Goal: Transaction & Acquisition: Purchase product/service

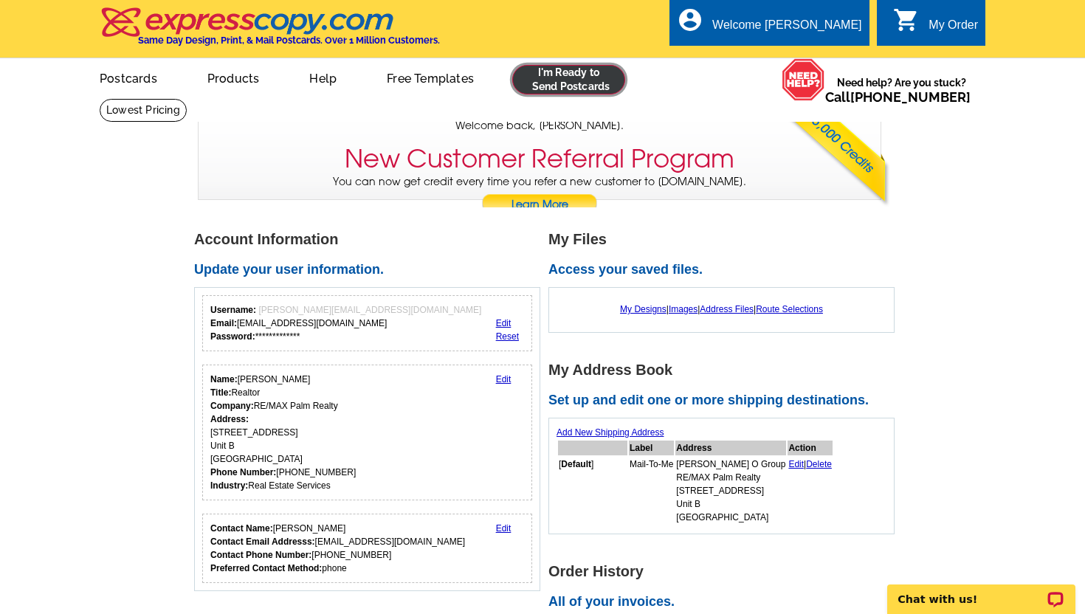
click at [590, 88] on link at bounding box center [568, 80] width 113 height 30
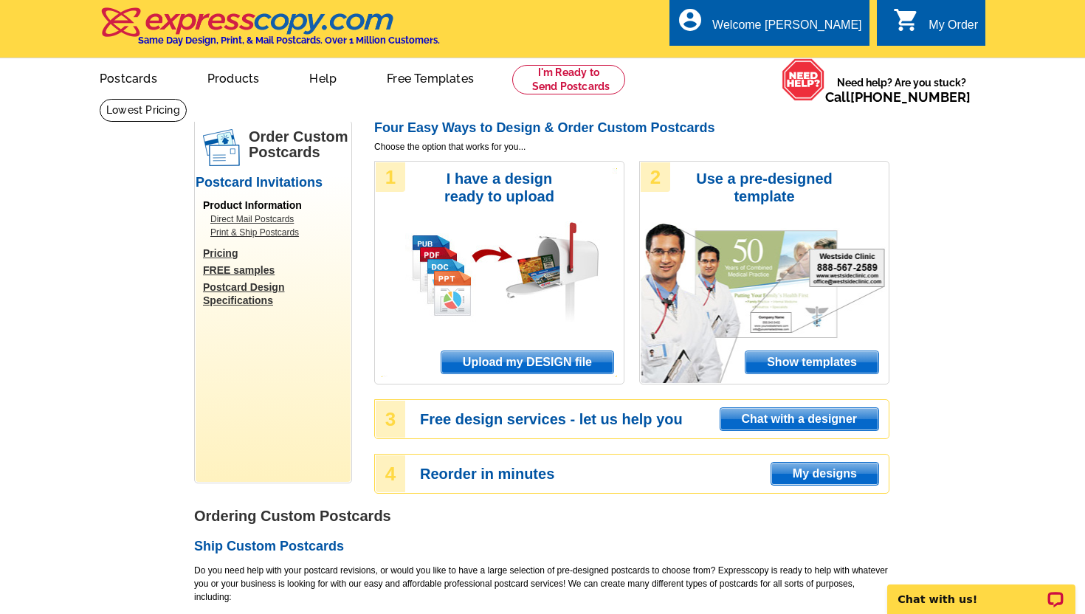
click at [503, 362] on span "Upload my DESIGN file" at bounding box center [527, 362] width 172 height 22
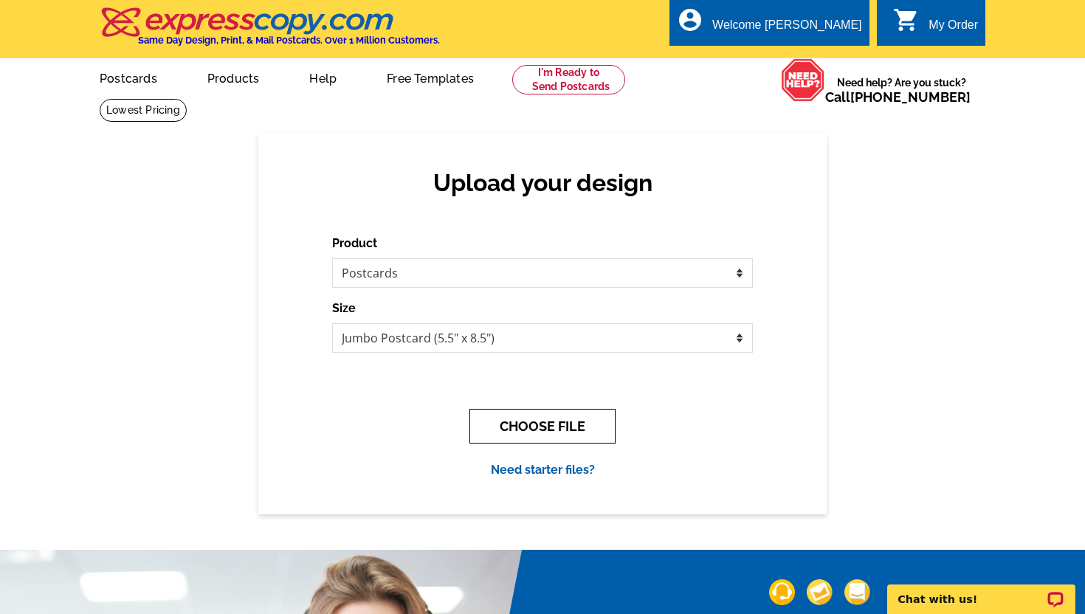
click at [507, 424] on button "CHOOSE FILE" at bounding box center [542, 426] width 146 height 35
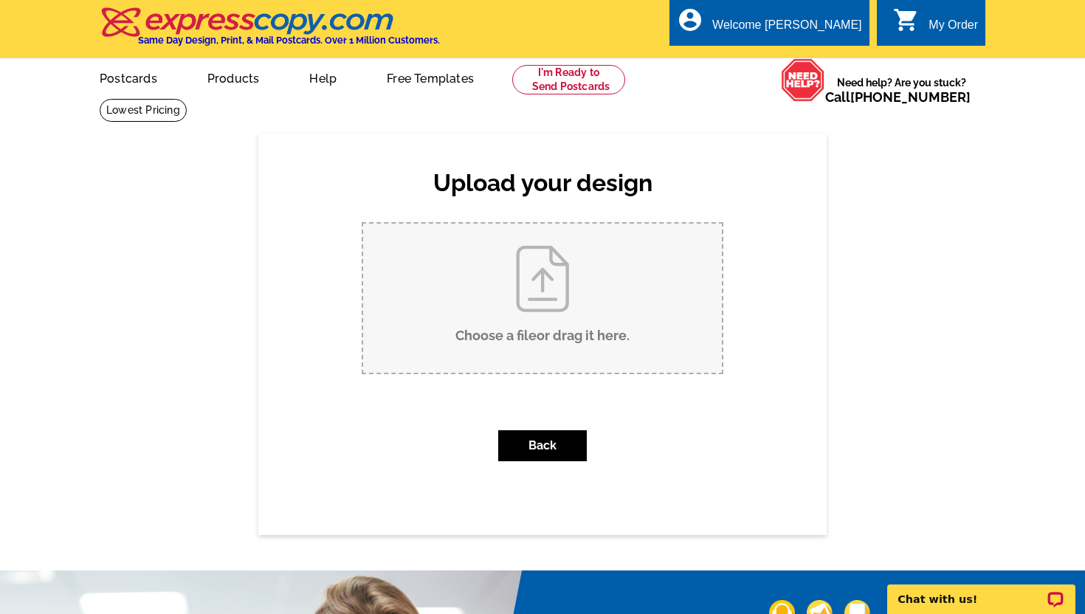
click at [525, 319] on input "Choose a file or drag it here ." at bounding box center [542, 298] width 359 height 149
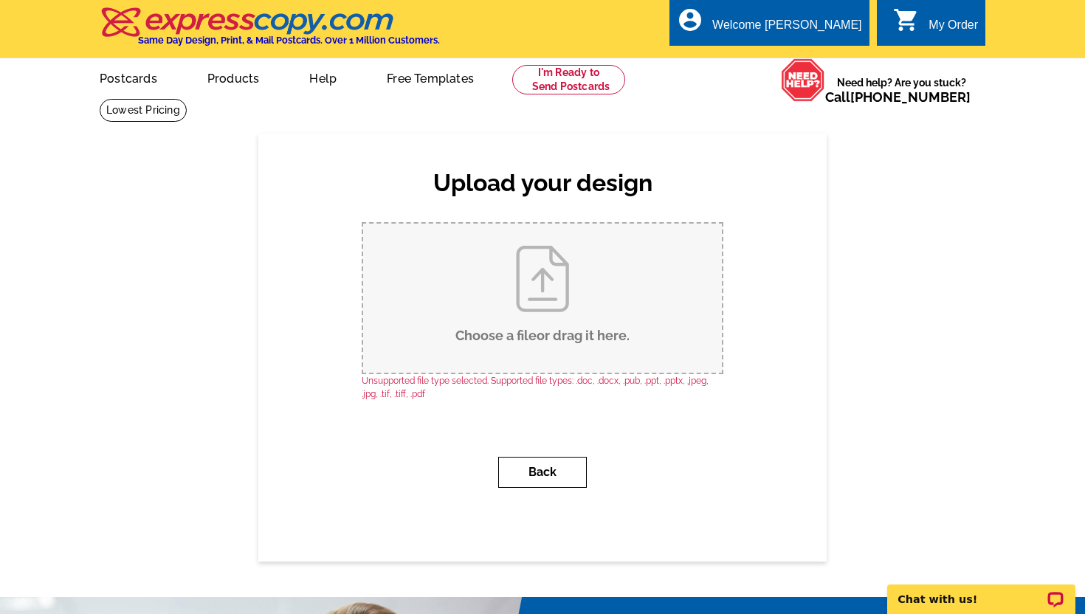
click at [564, 475] on button "Back" at bounding box center [542, 472] width 89 height 31
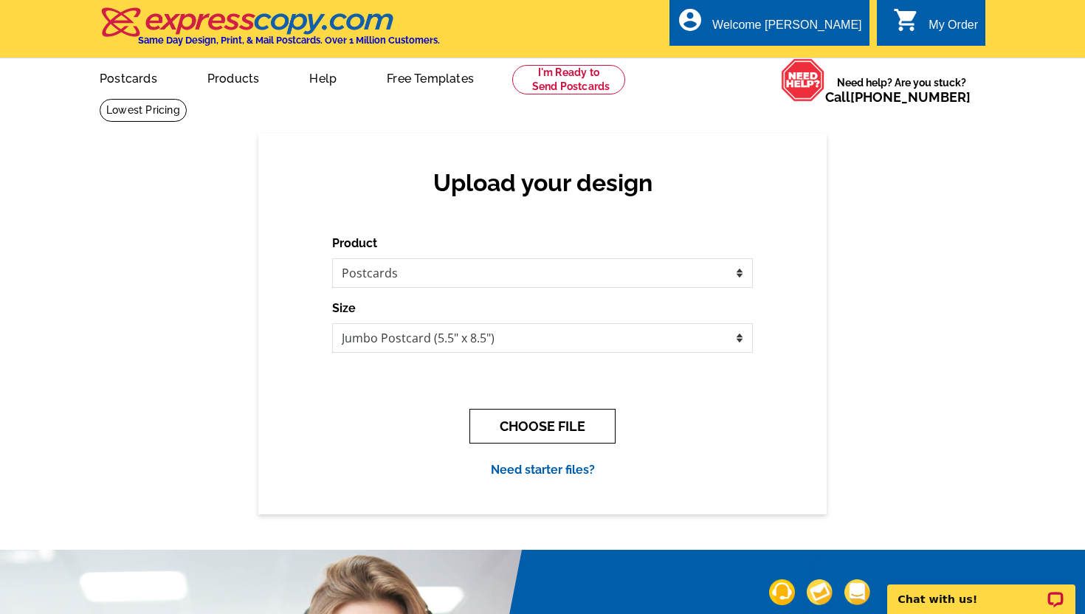
click at [562, 426] on button "CHOOSE FILE" at bounding box center [542, 426] width 146 height 35
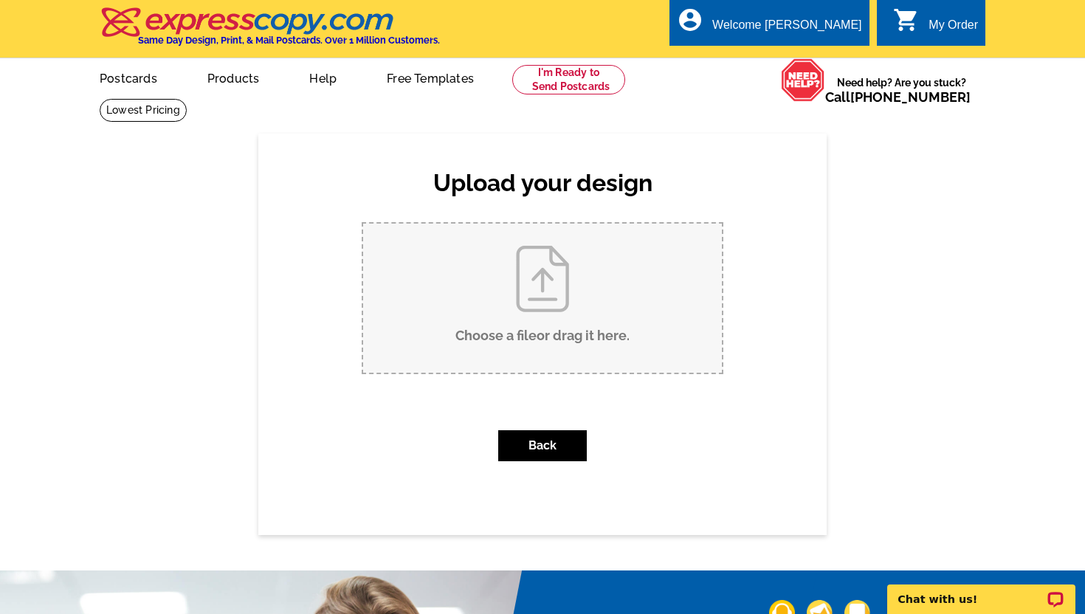
click at [576, 330] on input "Choose a file or drag it here ." at bounding box center [542, 298] width 359 height 149
type input "C:\fakepath\And...It's Gone (4).pdf"
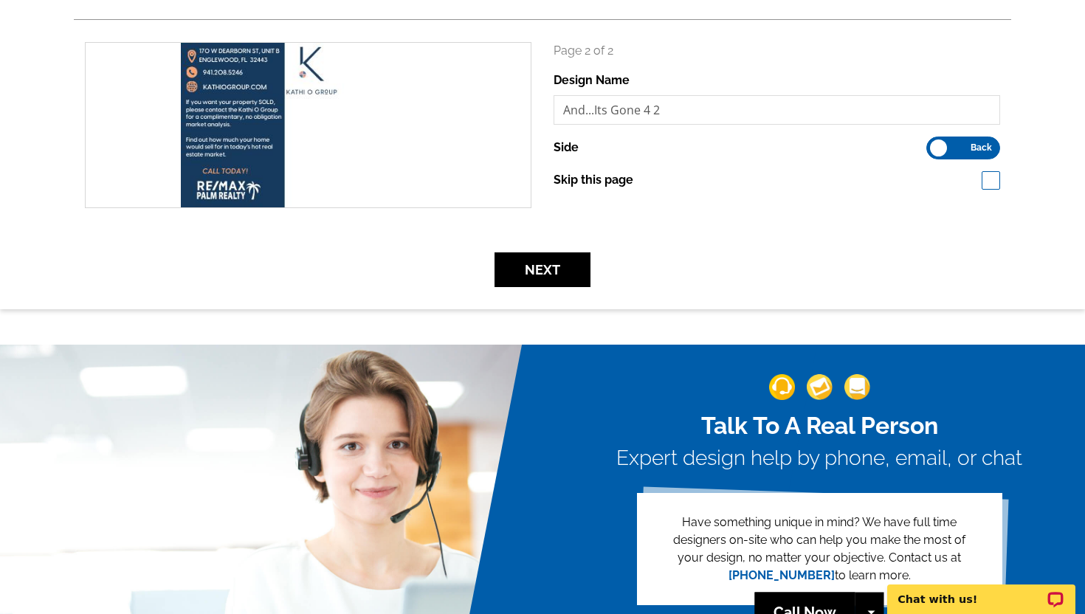
scroll to position [414, 0]
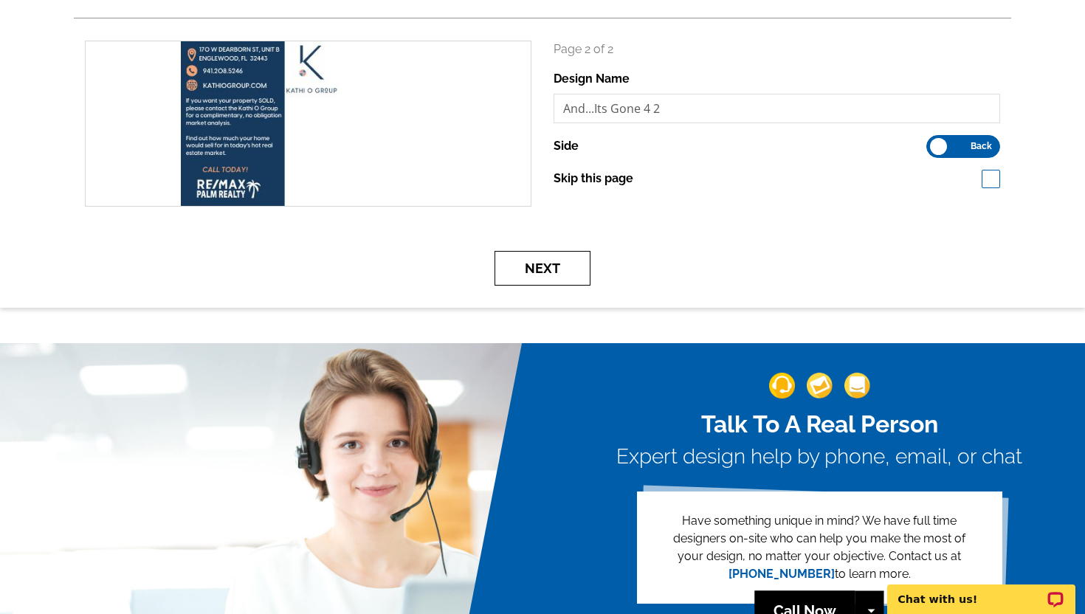
click at [556, 269] on button "Next" at bounding box center [542, 268] width 96 height 35
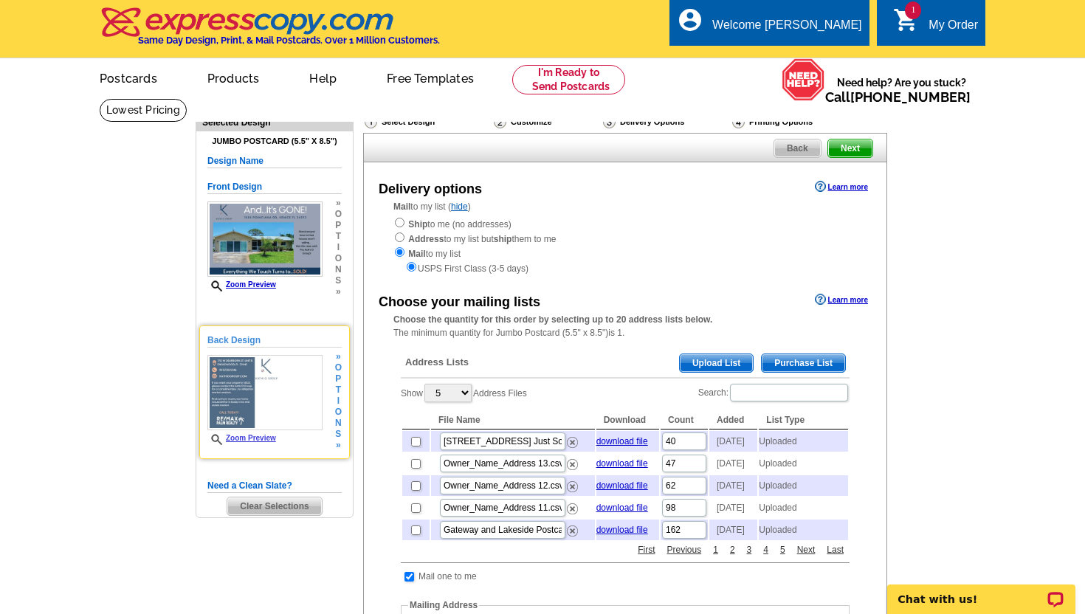
click at [244, 440] on link "Zoom Preview" at bounding box center [241, 438] width 69 height 8
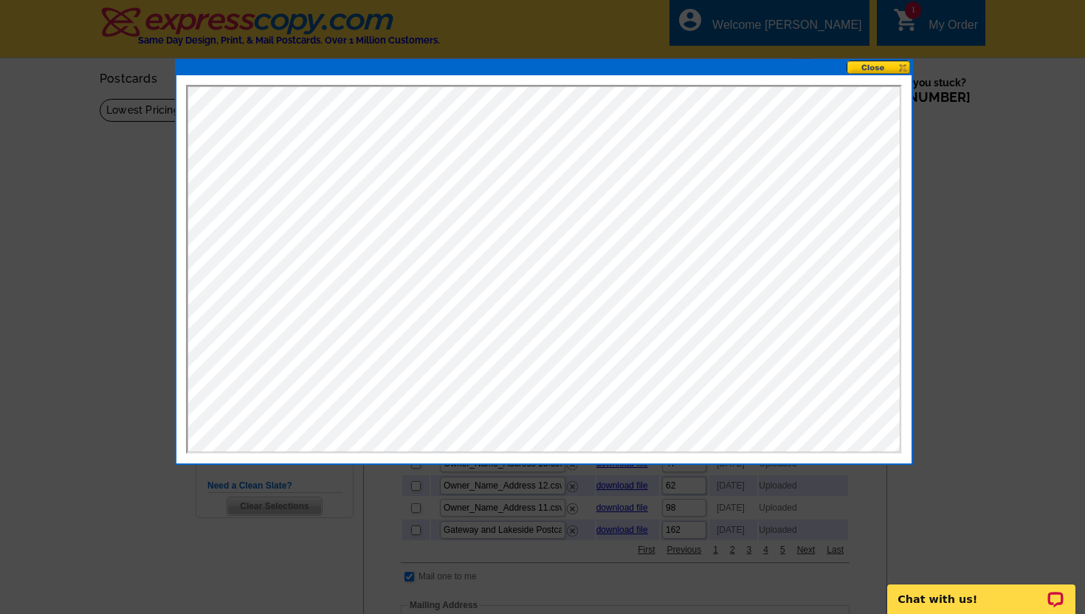
click at [871, 67] on button at bounding box center [879, 68] width 65 height 14
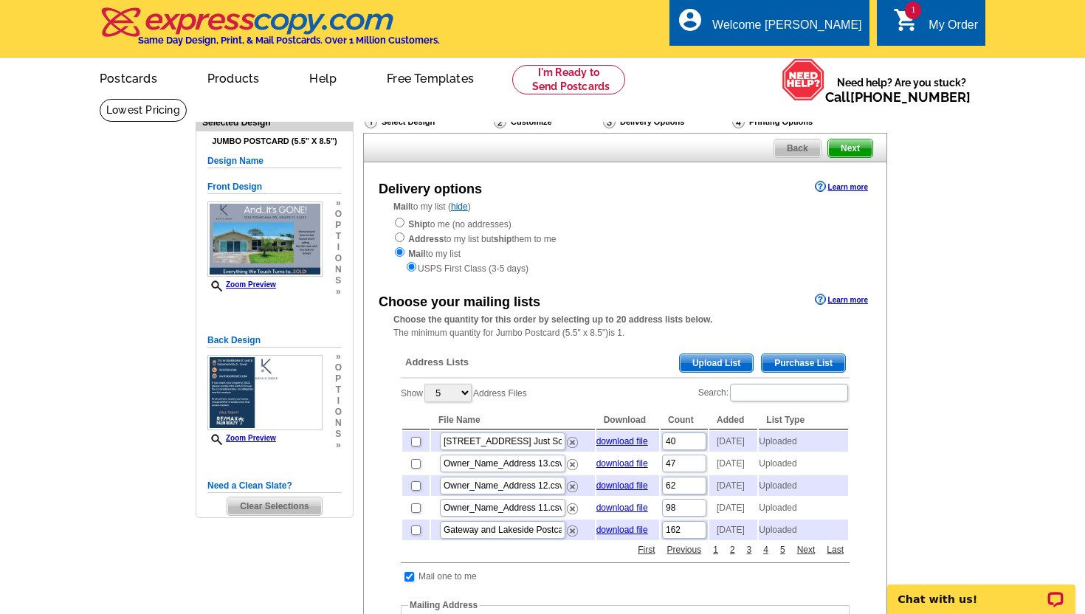
click at [700, 363] on span "Upload List" at bounding box center [716, 363] width 73 height 18
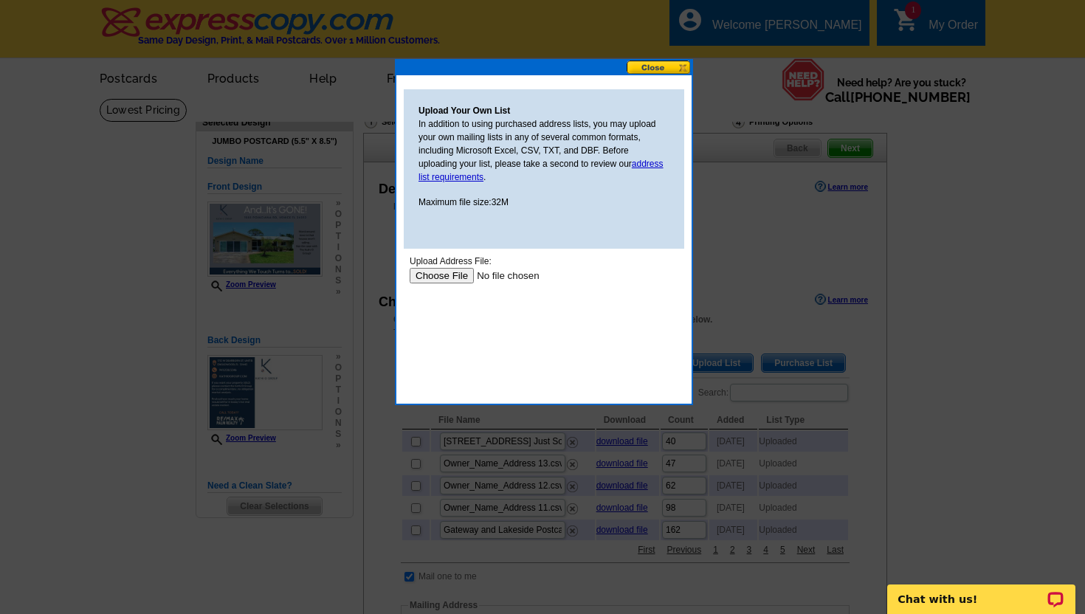
click at [442, 275] on input "file" at bounding box center [503, 275] width 187 height 15
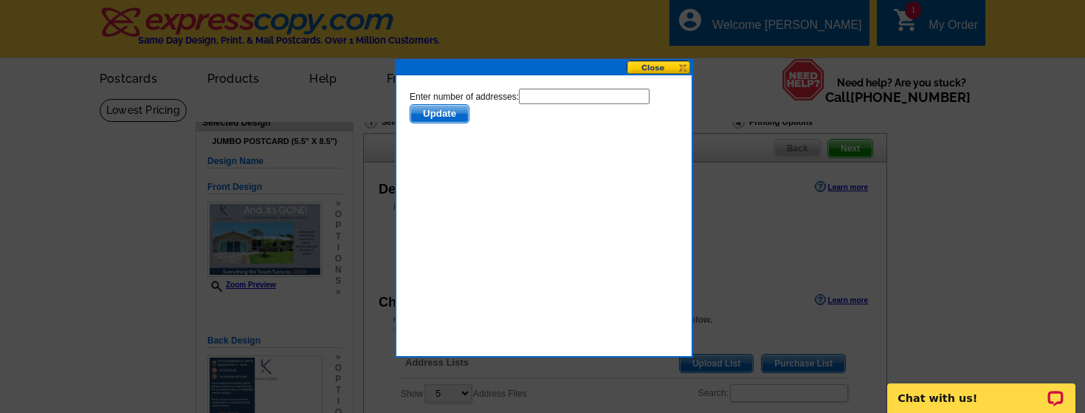
click at [546, 94] on input "text" at bounding box center [584, 96] width 131 height 15
type input "74"
click at [449, 109] on span "Update" at bounding box center [439, 114] width 58 height 18
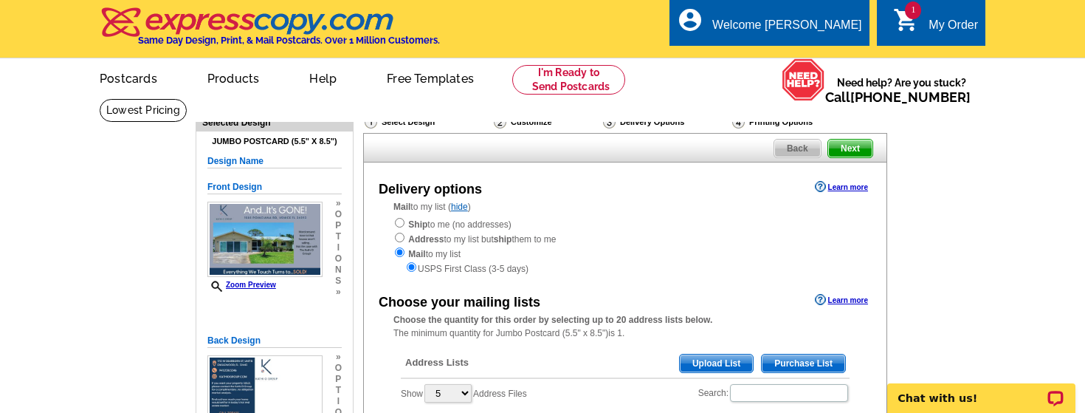
scroll to position [45, 0]
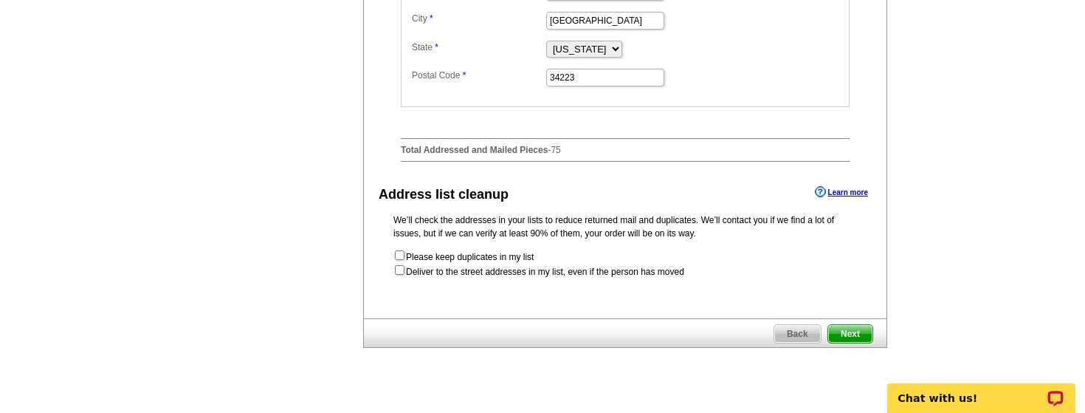
scroll to position [738, 0]
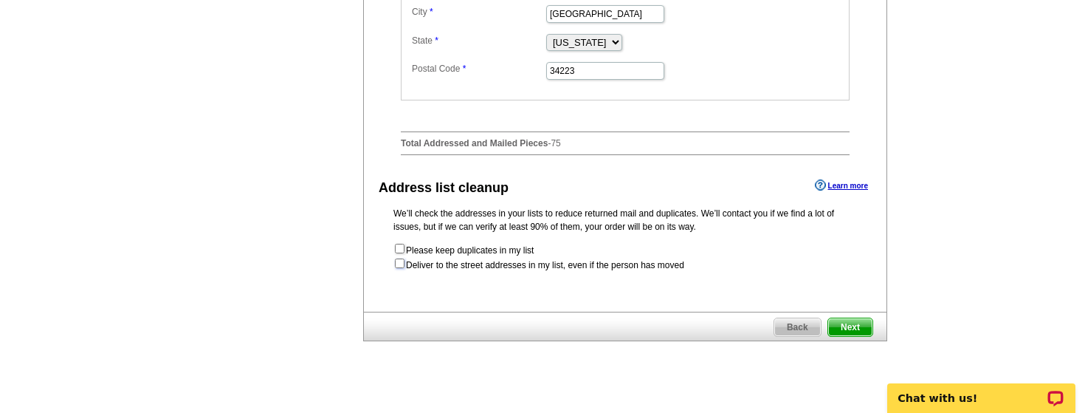
click at [399, 268] on input "checkbox" at bounding box center [400, 263] width 10 height 10
checkbox input "true"
radio input "true"
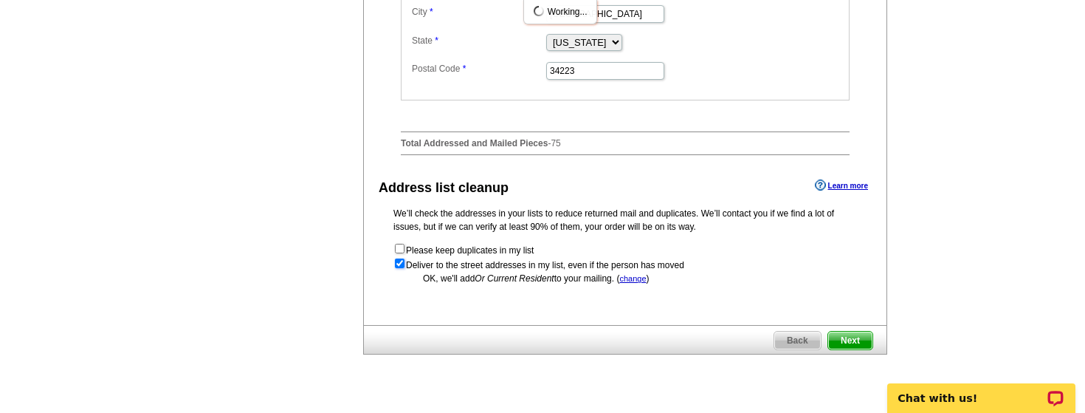
scroll to position [0, 0]
click at [849, 349] on span "Next" at bounding box center [850, 340] width 44 height 18
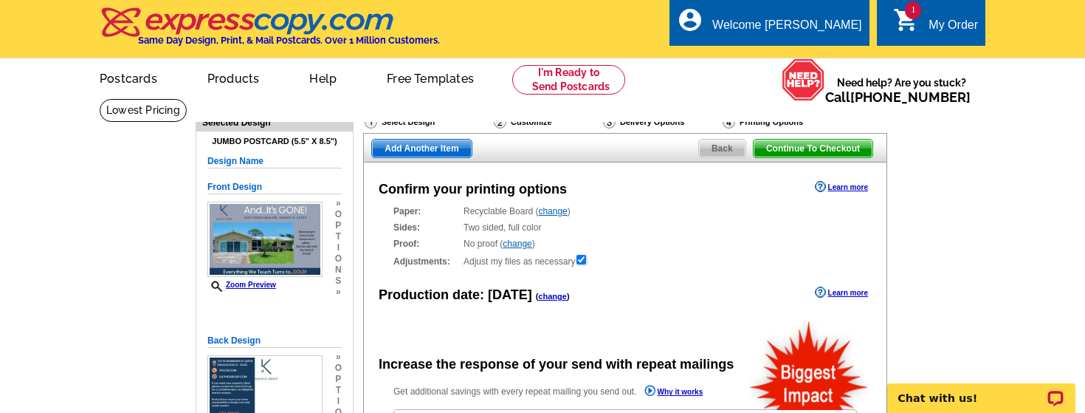
radio input "false"
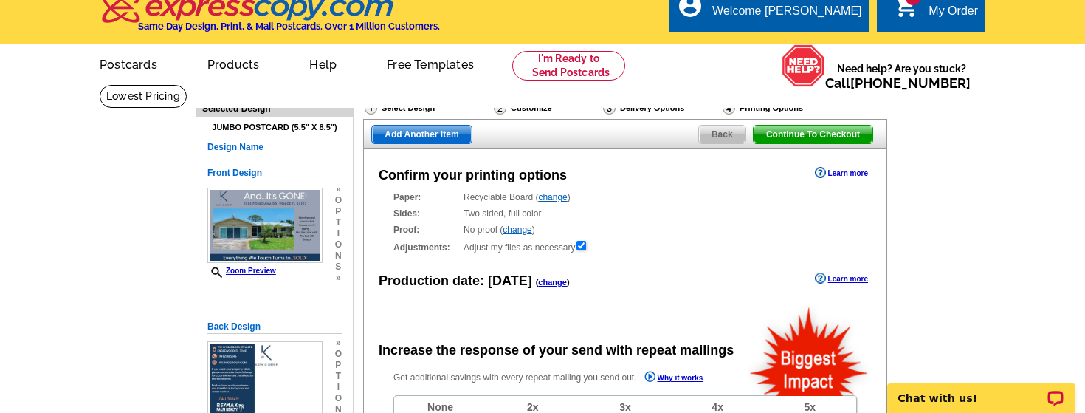
scroll to position [21, 0]
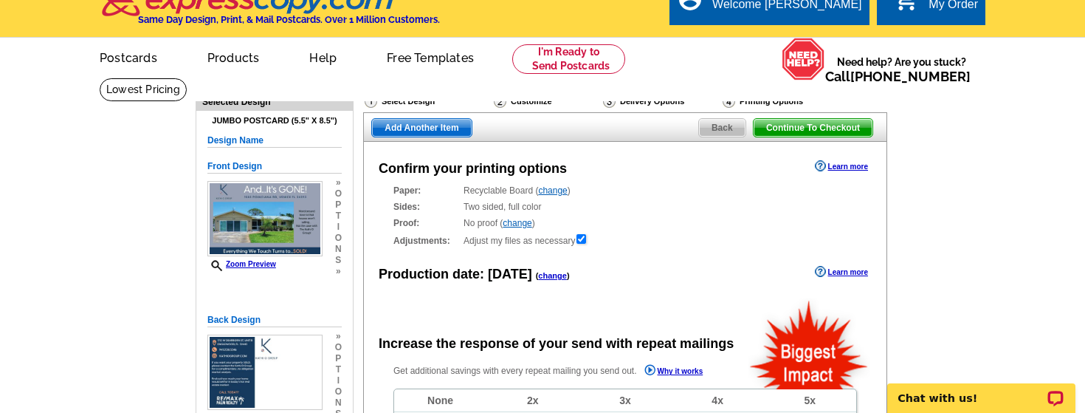
click at [556, 193] on link "change" at bounding box center [552, 190] width 29 height 10
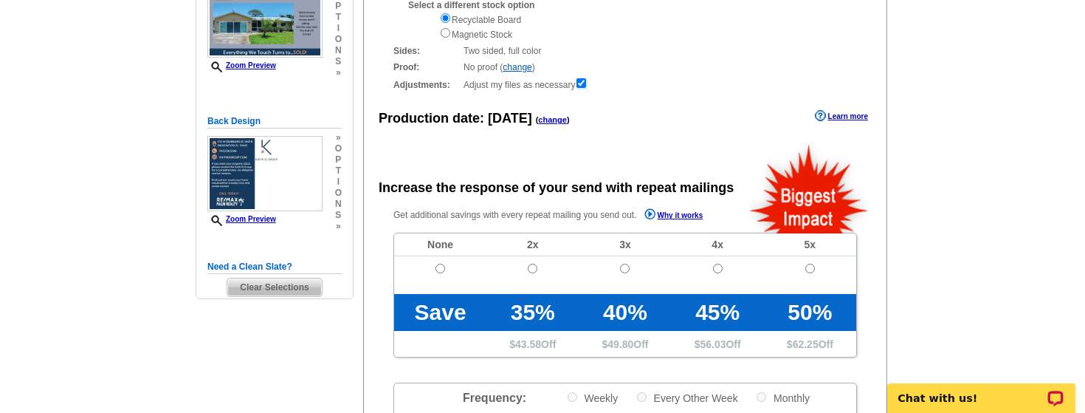
scroll to position [253, 0]
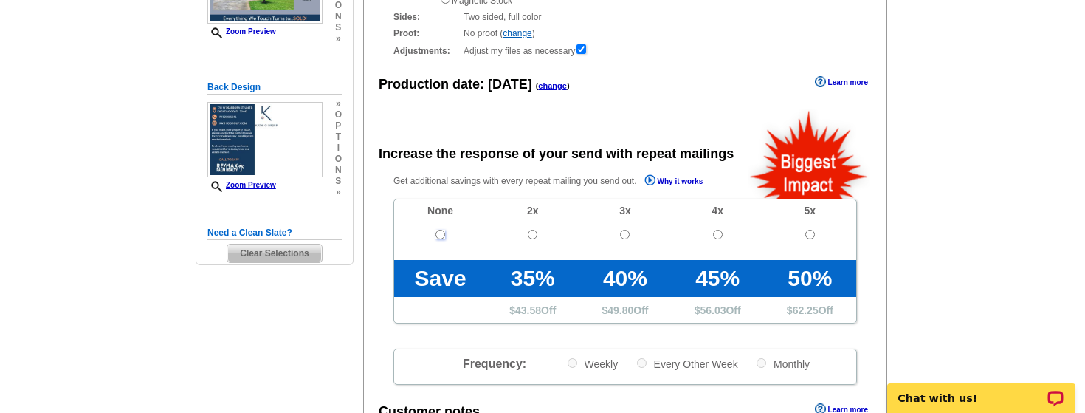
click at [440, 234] on input "radio" at bounding box center [440, 235] width 10 height 10
radio input "true"
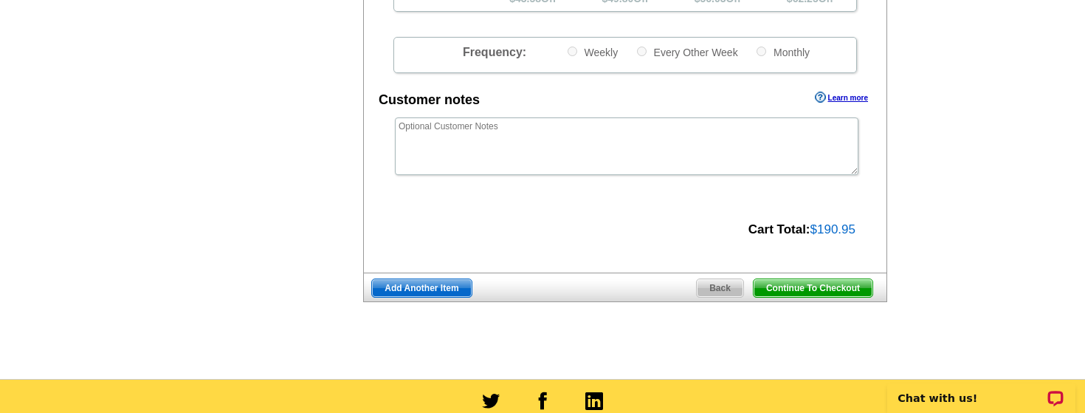
scroll to position [610, 0]
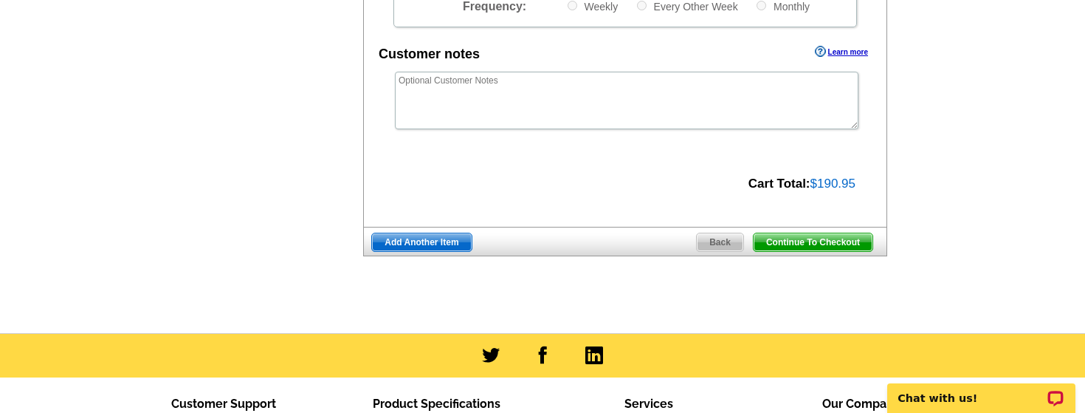
click at [788, 243] on span "Continue To Checkout" at bounding box center [813, 242] width 119 height 18
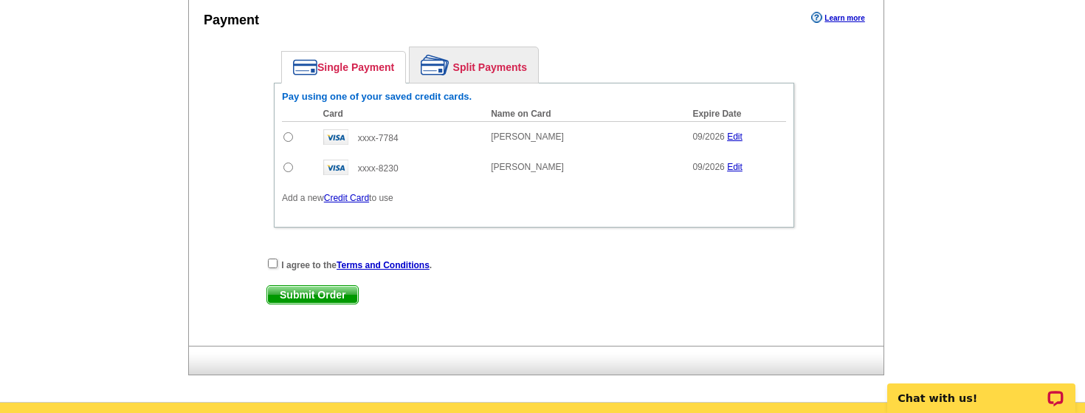
scroll to position [676, 0]
click at [348, 197] on link "Credit Card" at bounding box center [346, 197] width 45 height 10
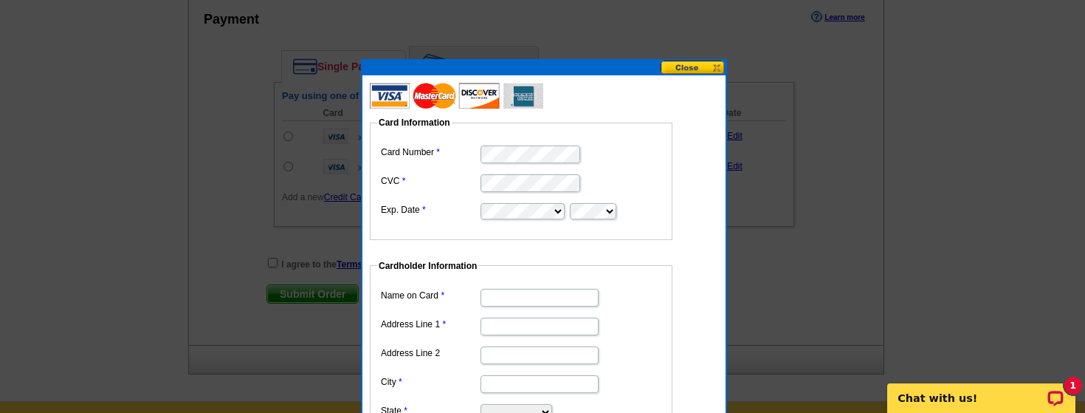
scroll to position [700, 0]
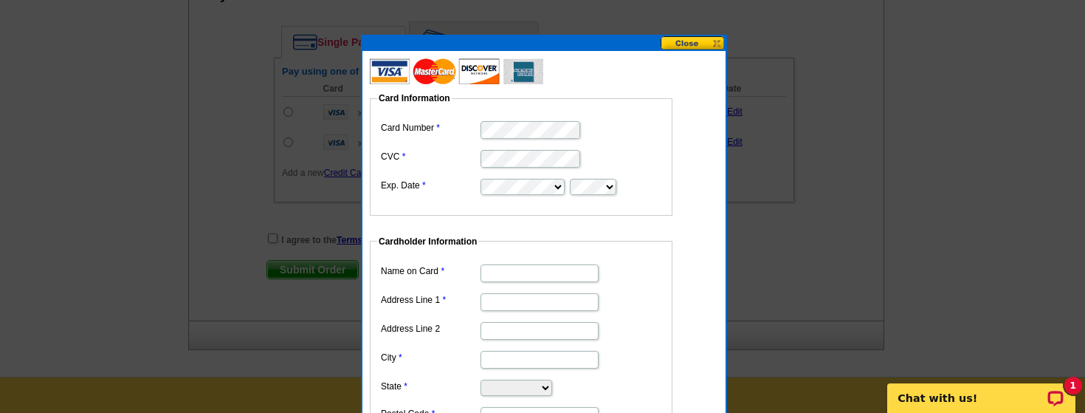
click at [508, 276] on input "Name on Card" at bounding box center [539, 273] width 118 height 18
type input "[PERSON_NAME]"
click at [513, 302] on input "Address Line 1" at bounding box center [539, 302] width 118 height 18
type input "[STREET_ADDRESS]"
type input "Englewood"
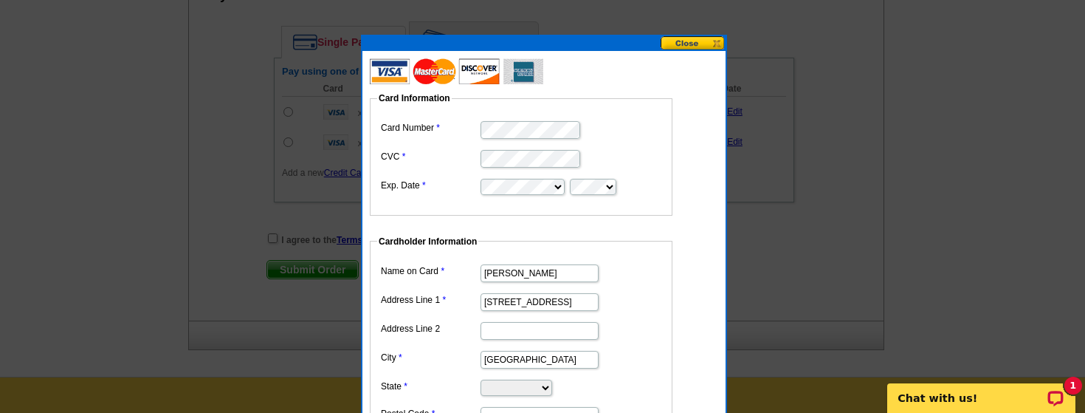
select select "FL"
type input "34223"
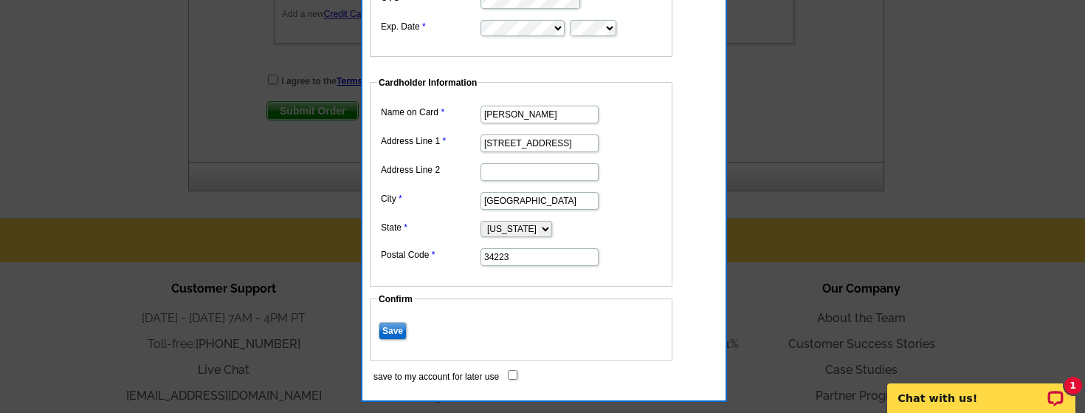
scroll to position [873, 0]
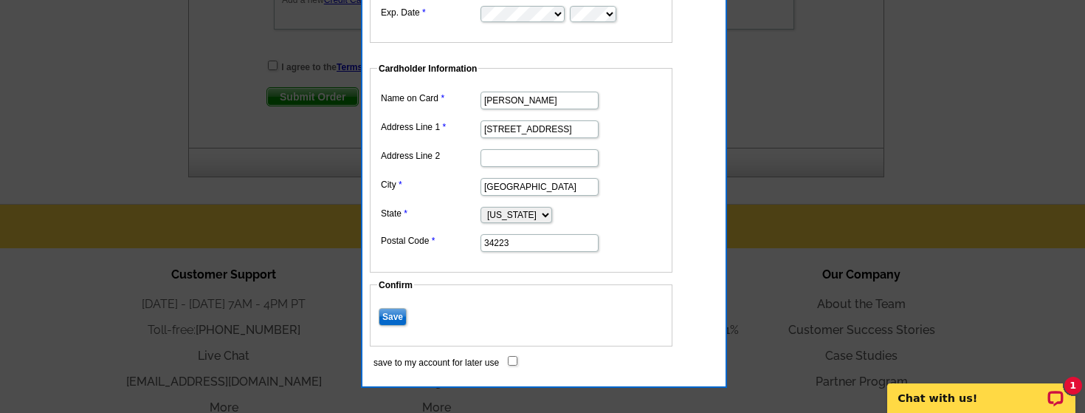
click at [511, 359] on input "save to my account for later use" at bounding box center [513, 361] width 10 height 10
checkbox input "true"
click at [392, 316] on input "Save" at bounding box center [393, 317] width 28 height 18
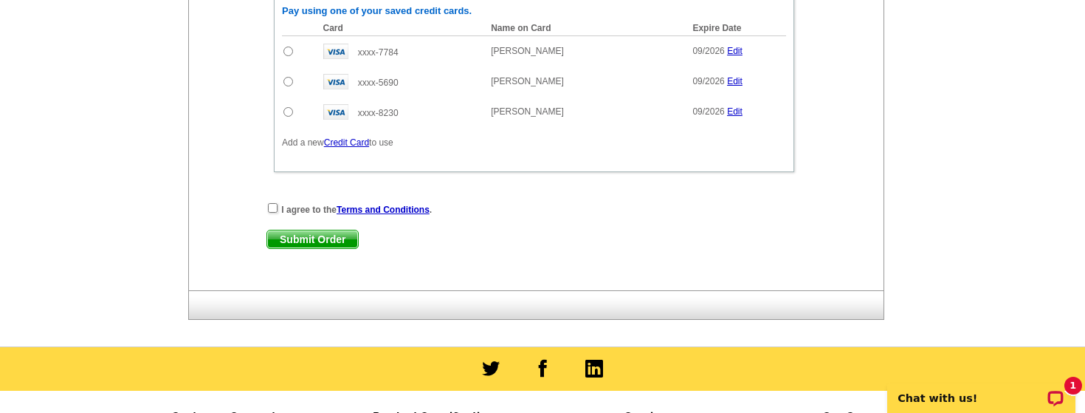
scroll to position [760, 0]
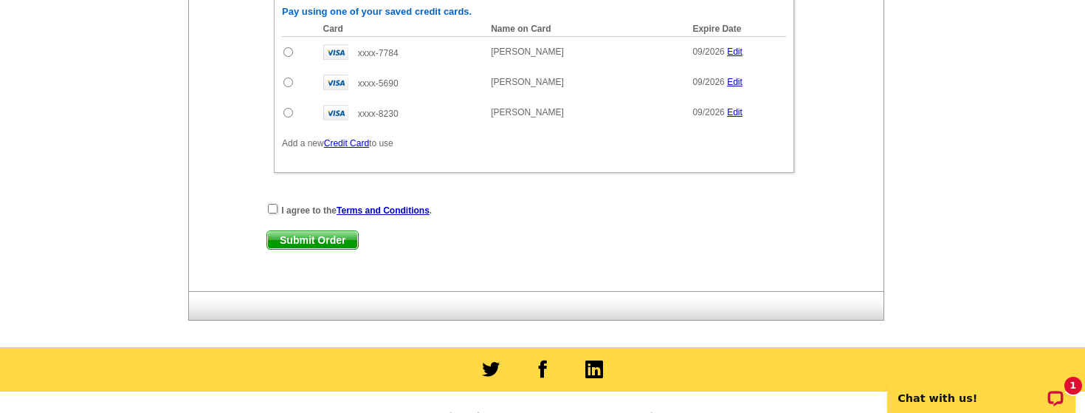
click at [285, 83] on input "radio" at bounding box center [288, 82] width 10 height 10
radio input "true"
click at [271, 209] on input "checkbox" at bounding box center [273, 209] width 10 height 10
checkbox input "true"
click at [300, 241] on span "Submit Order" at bounding box center [312, 240] width 91 height 18
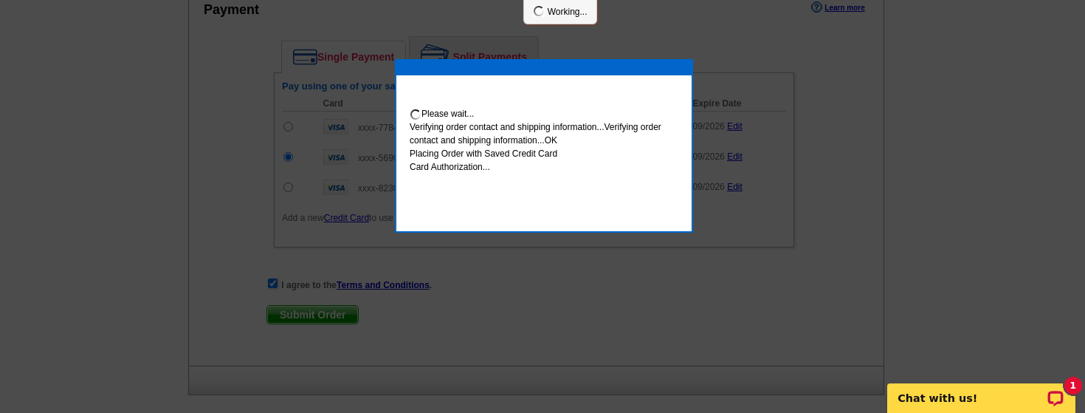
scroll to position [835, 0]
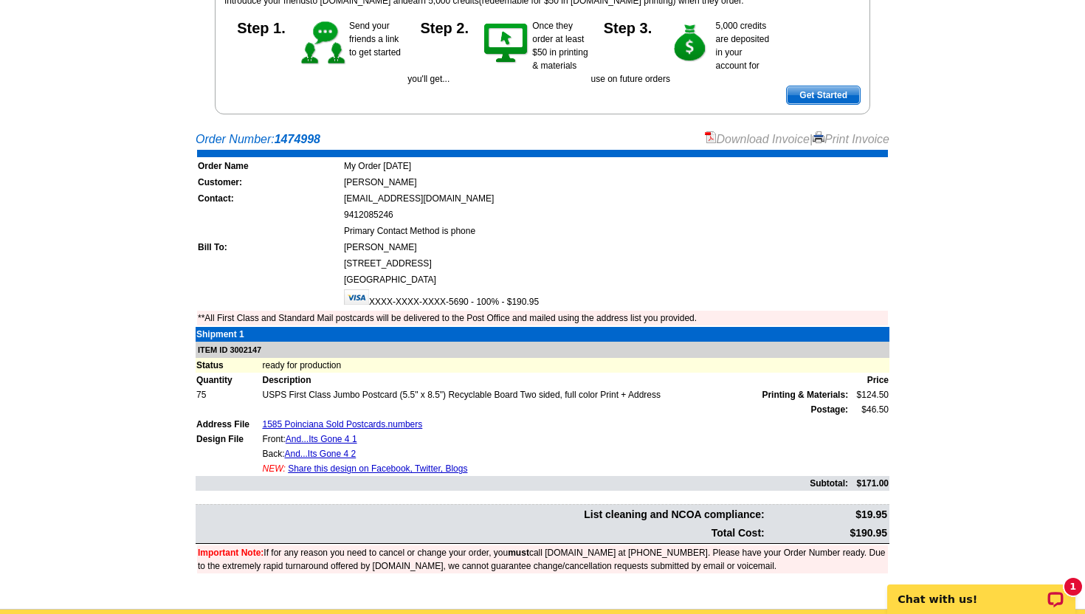
scroll to position [190, 0]
